Goal: Task Accomplishment & Management: Manage account settings

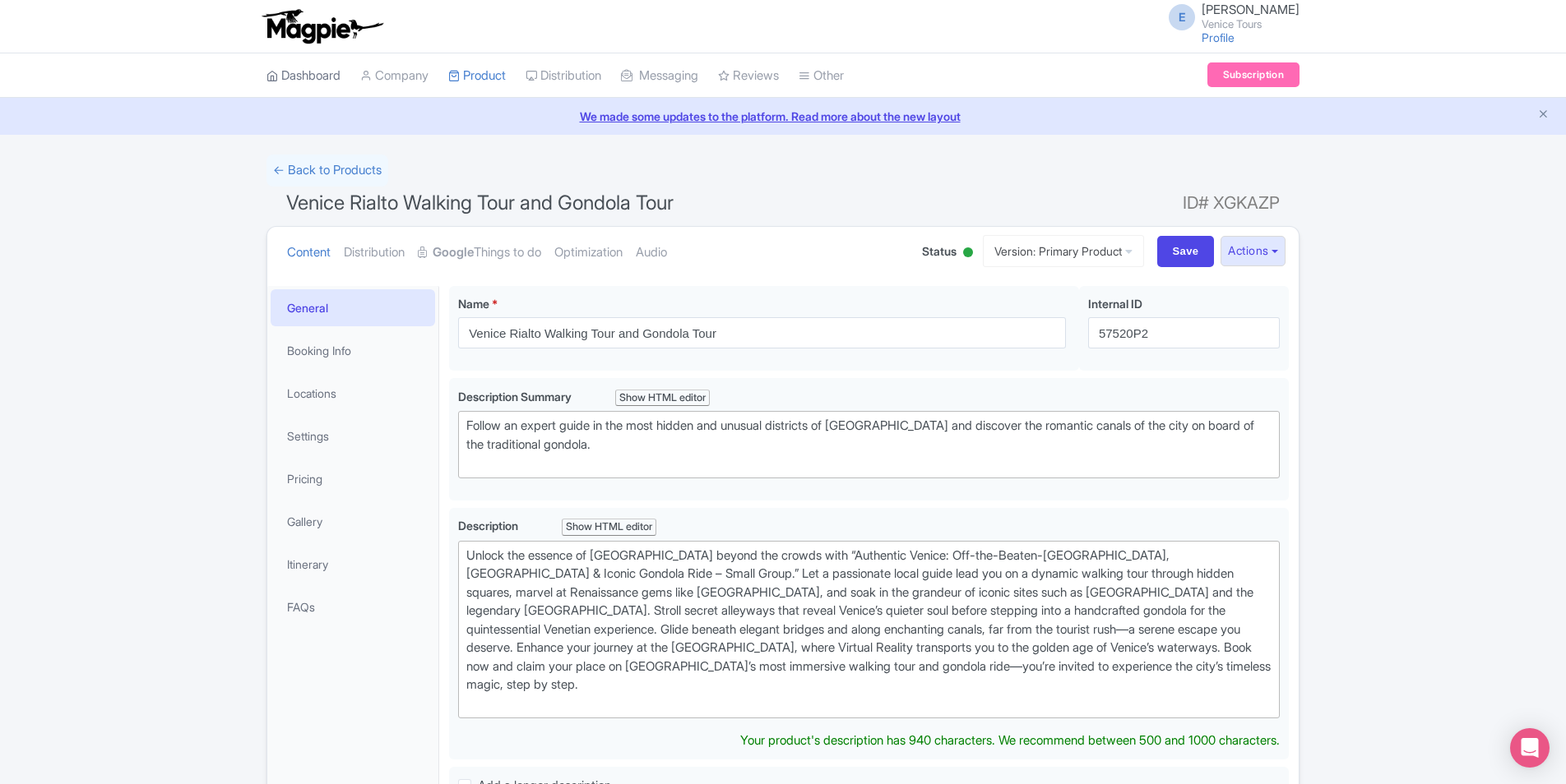
click at [309, 66] on link "Dashboard" at bounding box center [304, 76] width 74 height 45
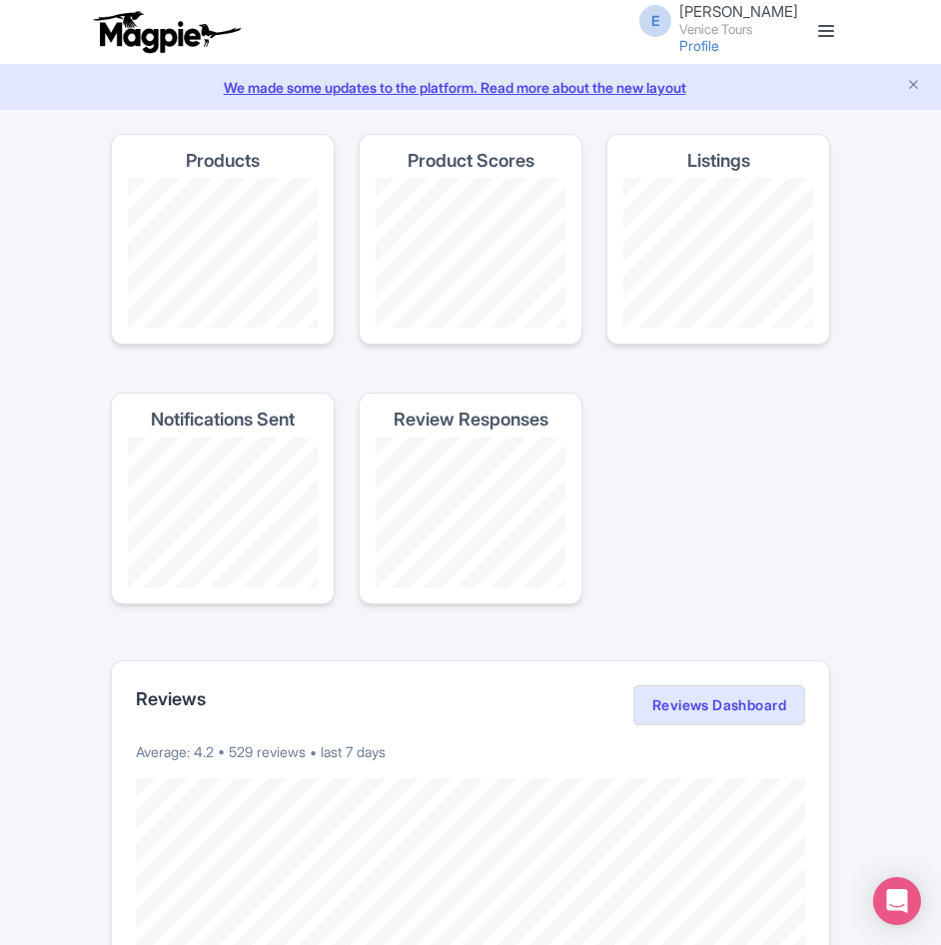
click at [517, 21] on div "E [PERSON_NAME] Venice Tours Profile Users Settings Sign out" at bounding box center [471, 32] width 744 height 56
click at [409, 402] on div "Review Responses" at bounding box center [471, 499] width 224 height 212
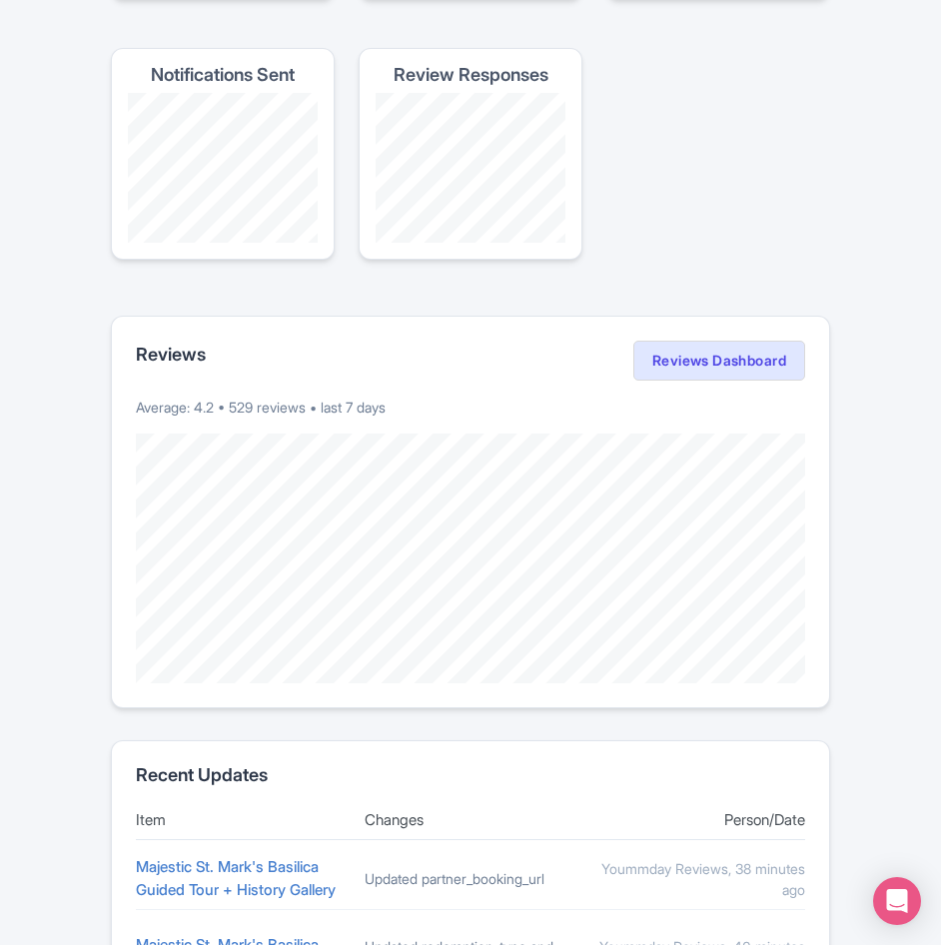
scroll to position [500, 0]
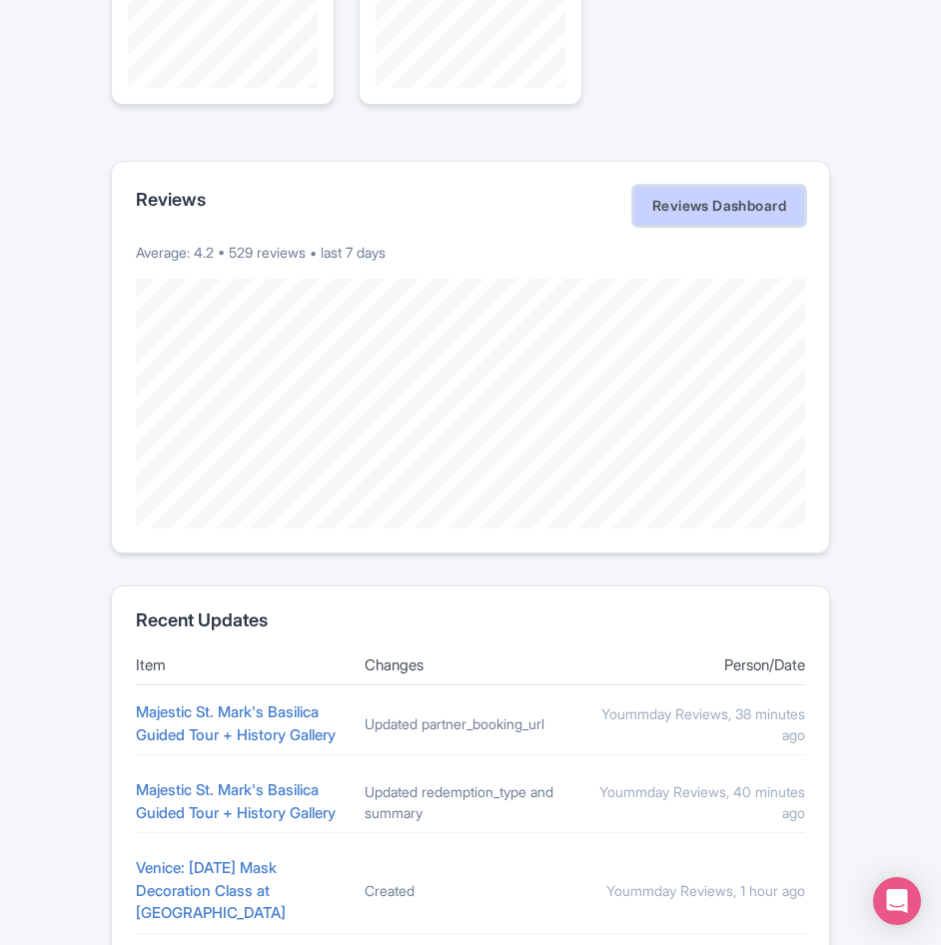
click at [695, 197] on link "Reviews Dashboard" at bounding box center [720, 206] width 172 height 40
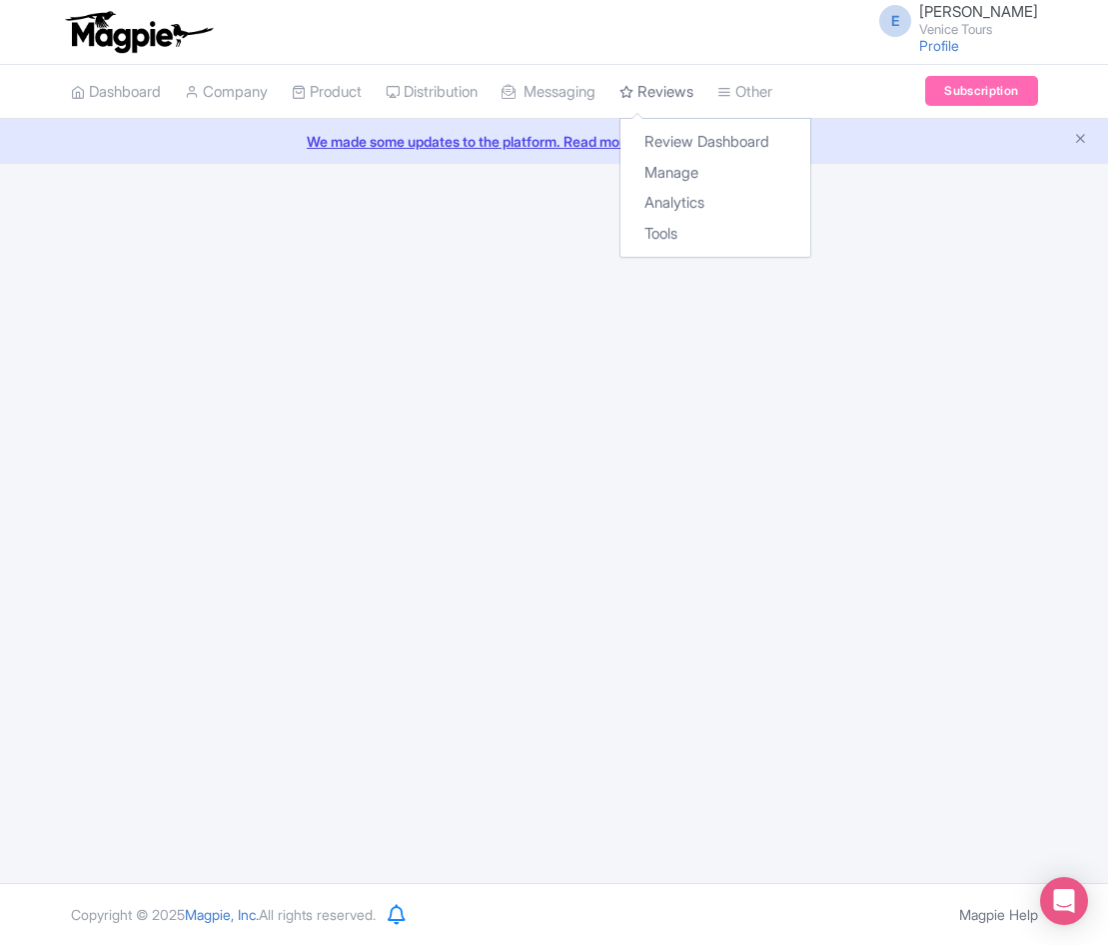
click at [679, 93] on link "Reviews" at bounding box center [657, 92] width 74 height 55
click at [712, 180] on link "Manage" at bounding box center [716, 173] width 190 height 31
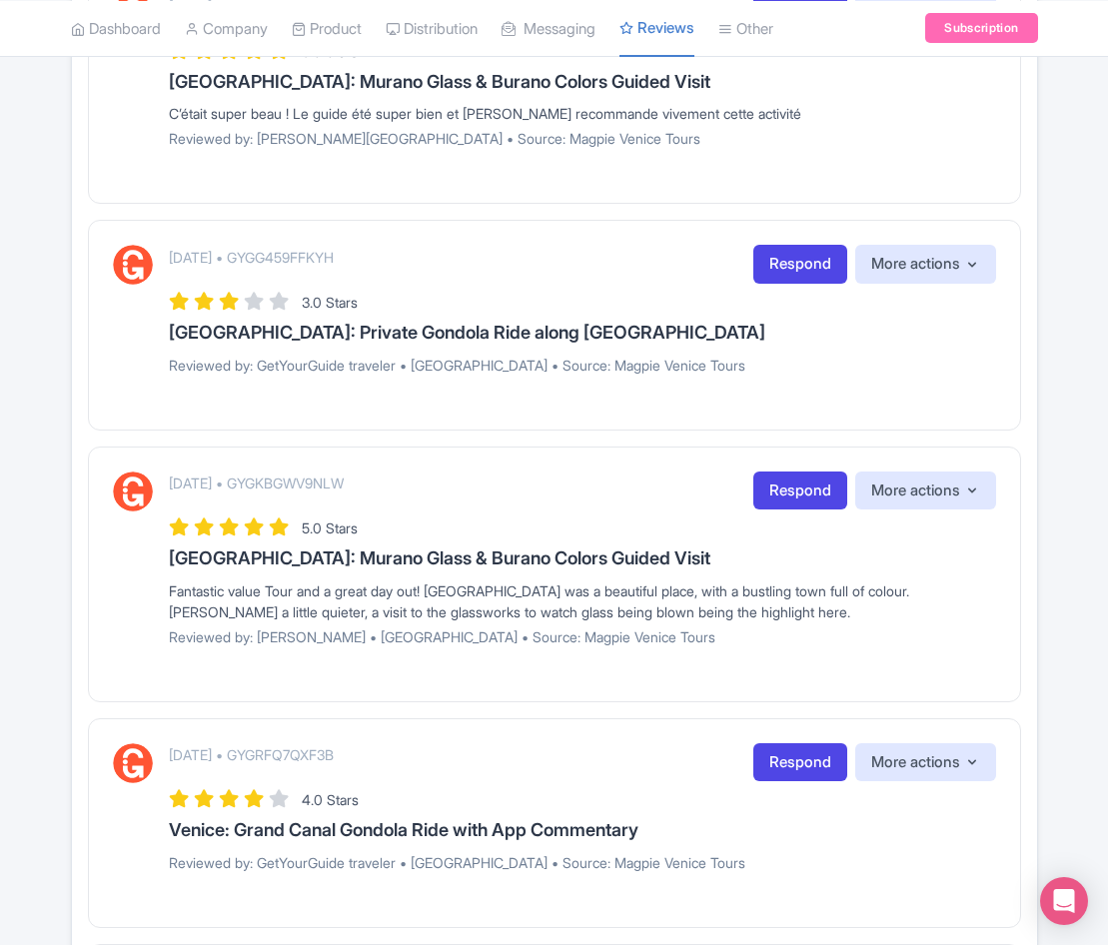
scroll to position [2099, 0]
